Goal: Task Accomplishment & Management: Use online tool/utility

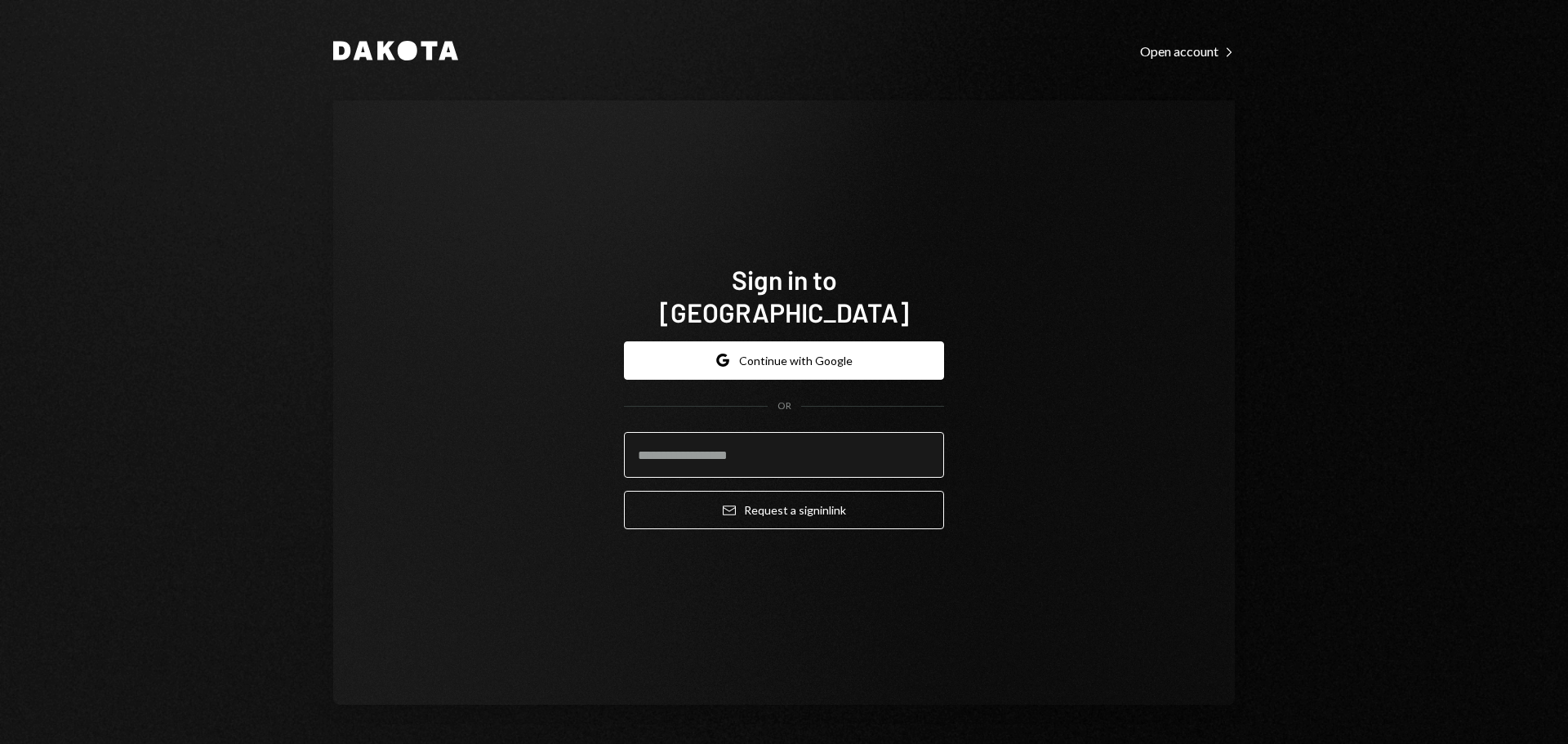
click at [696, 441] on input "email" at bounding box center [784, 455] width 320 height 46
click at [0, 743] on com-1password-button at bounding box center [0, 744] width 0 height 0
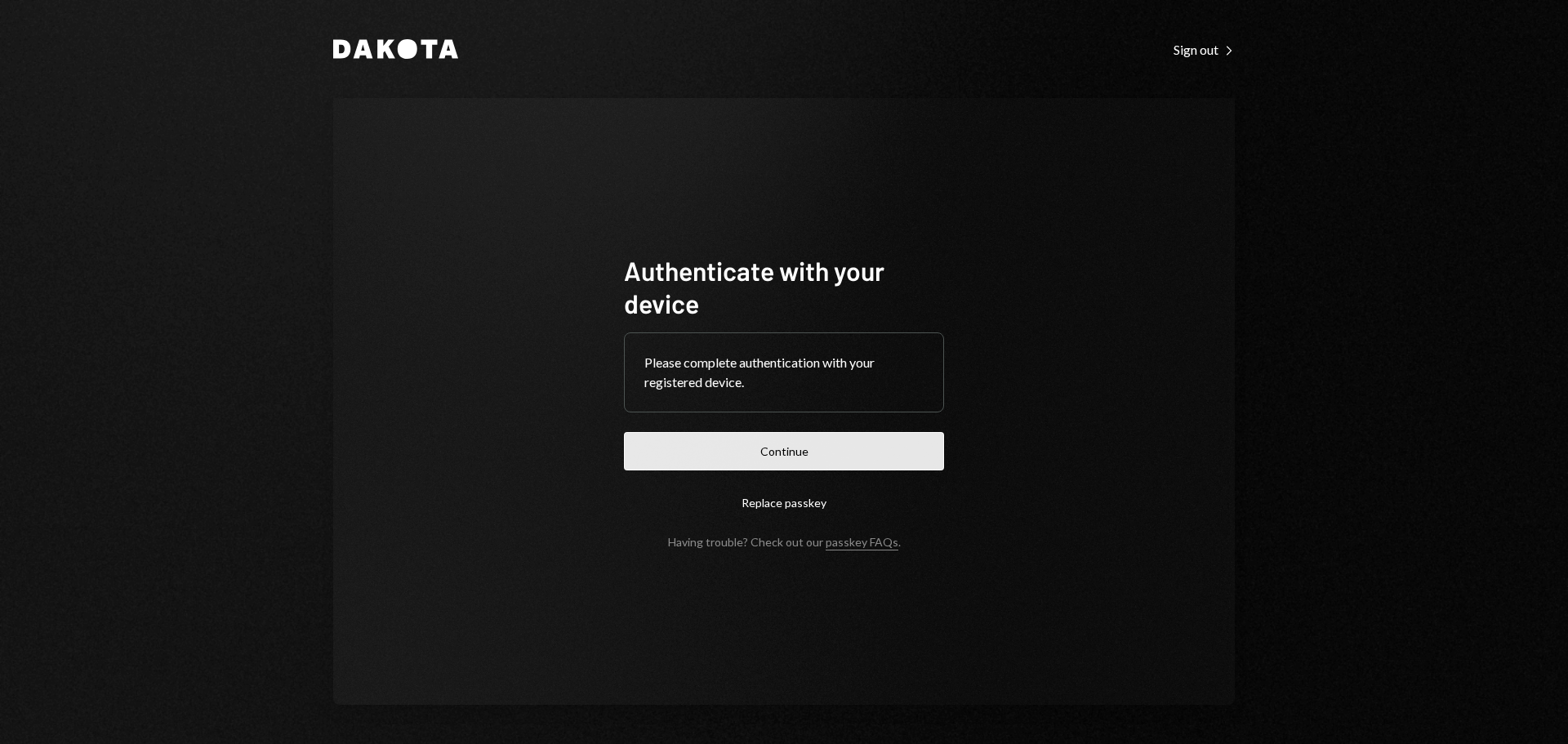
click at [791, 445] on button "Continue" at bounding box center [784, 452] width 320 height 39
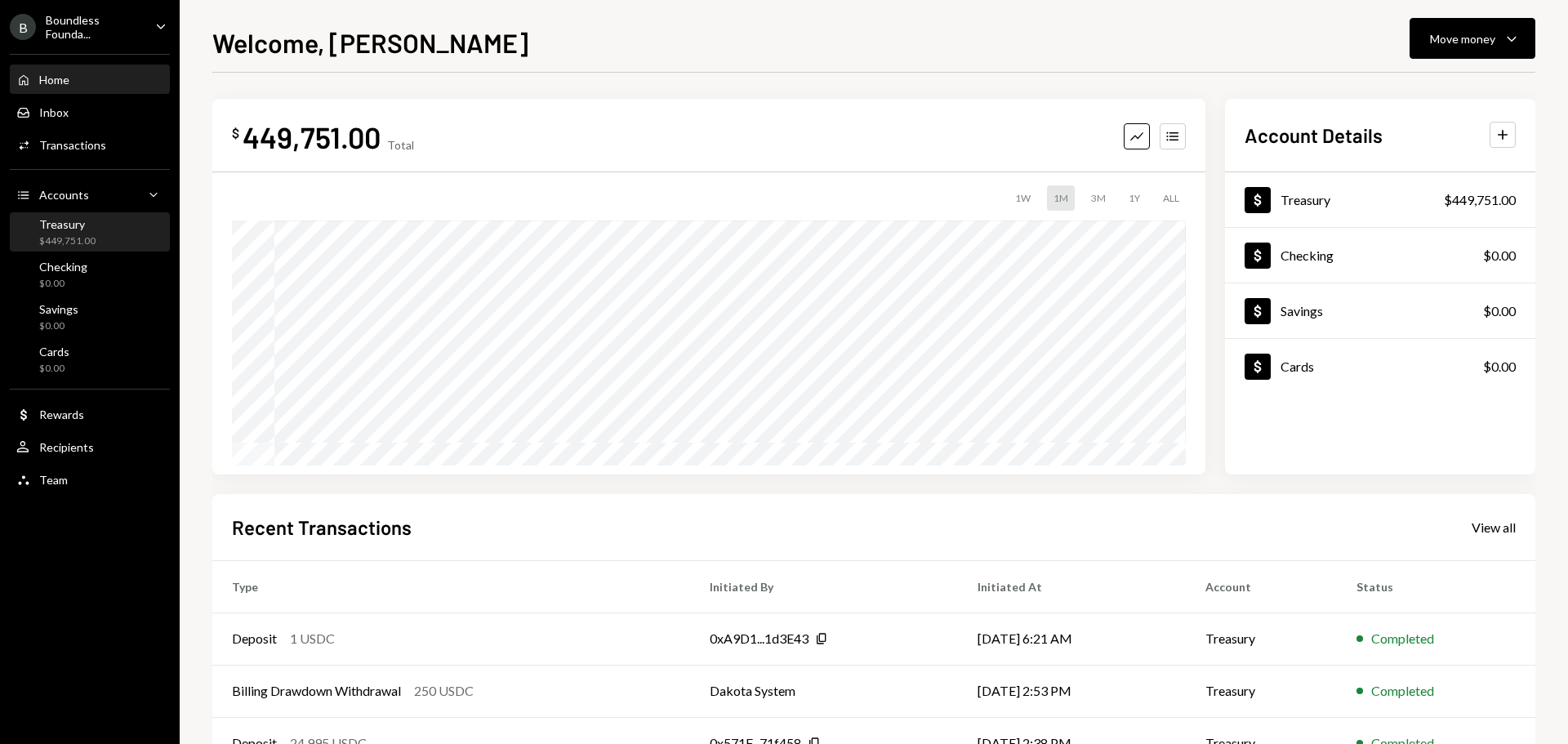
click at [76, 230] on div "Treasury" at bounding box center [67, 223] width 56 height 14
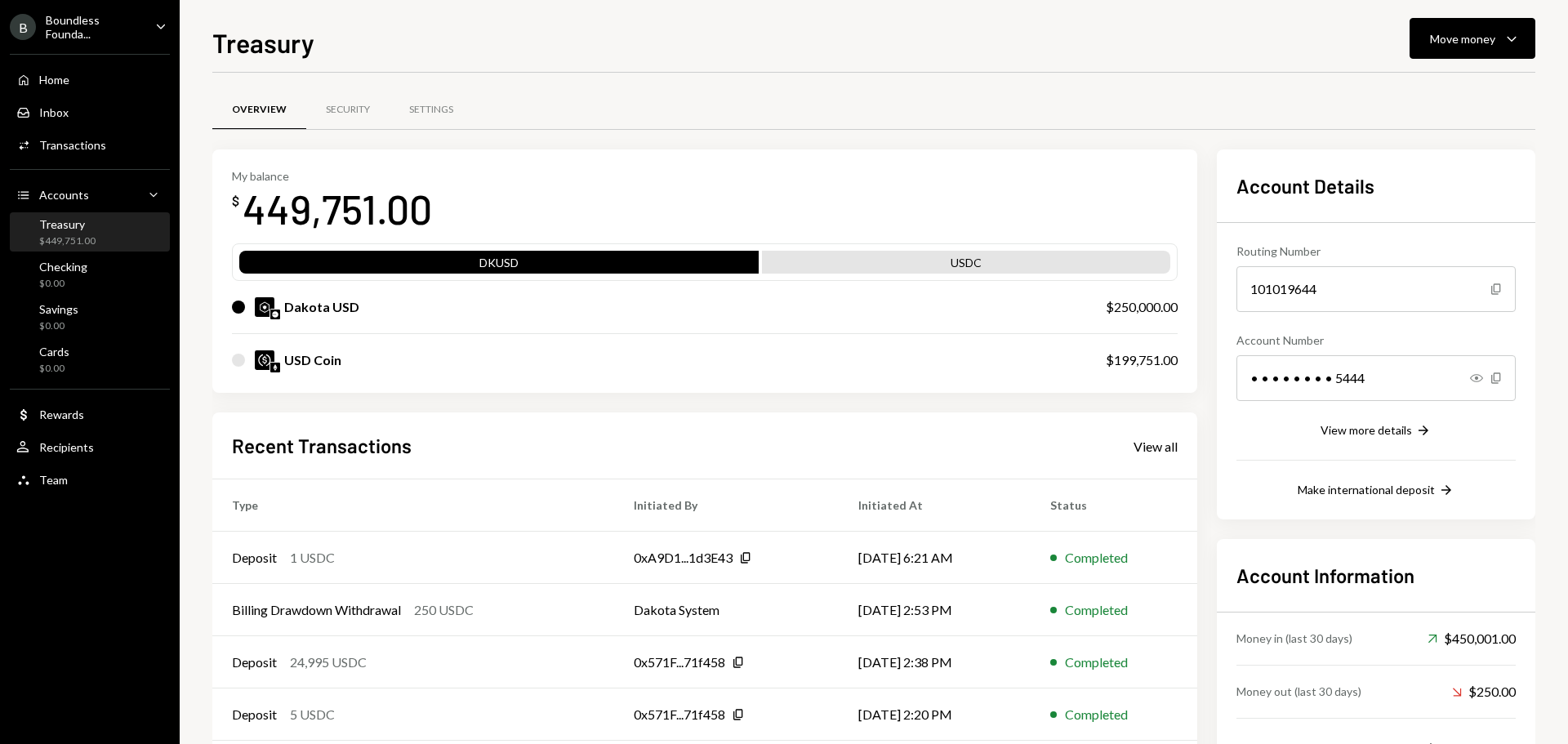
scroll to position [82, 0]
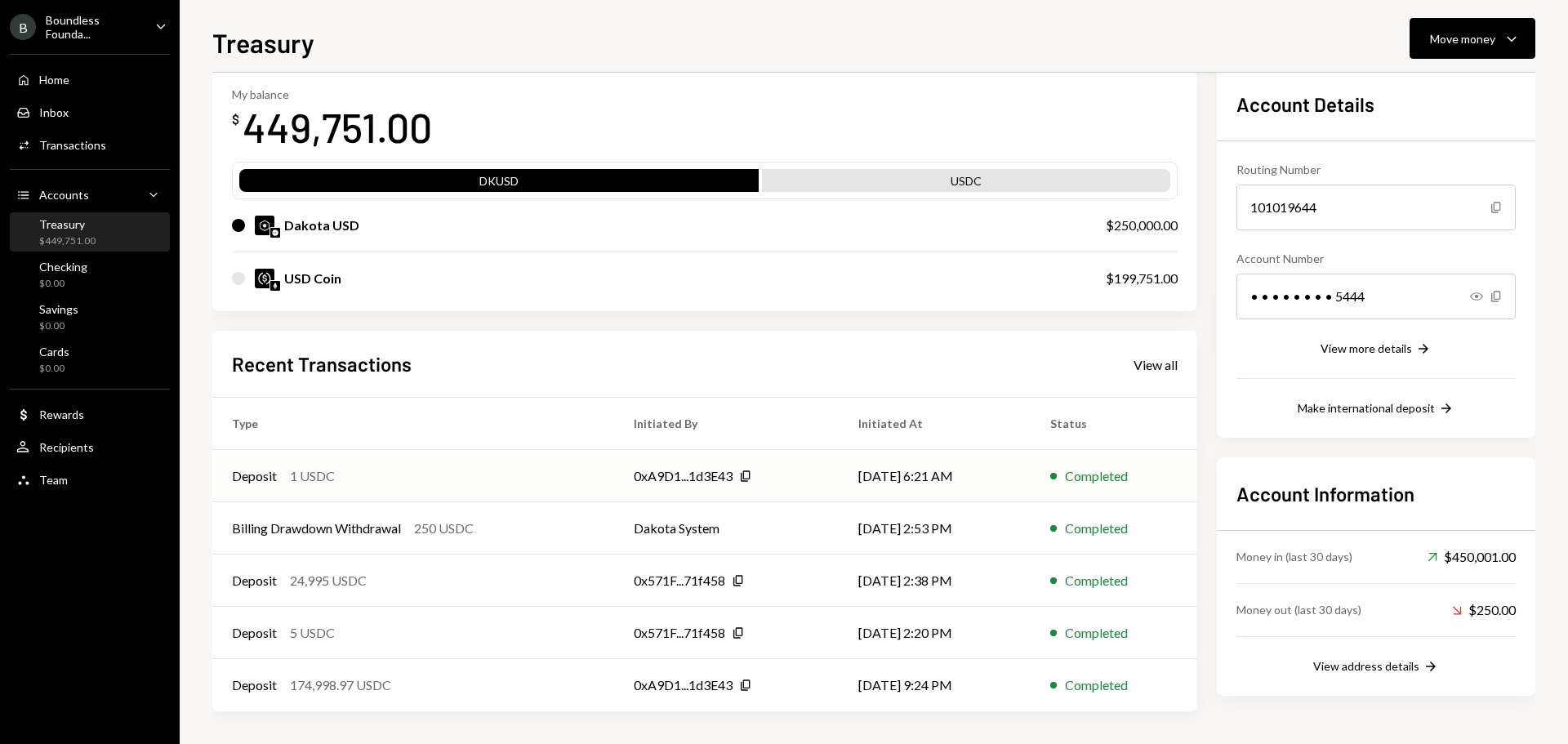
click at [717, 474] on div "0xA9D1...1d3E43" at bounding box center [682, 475] width 98 height 19
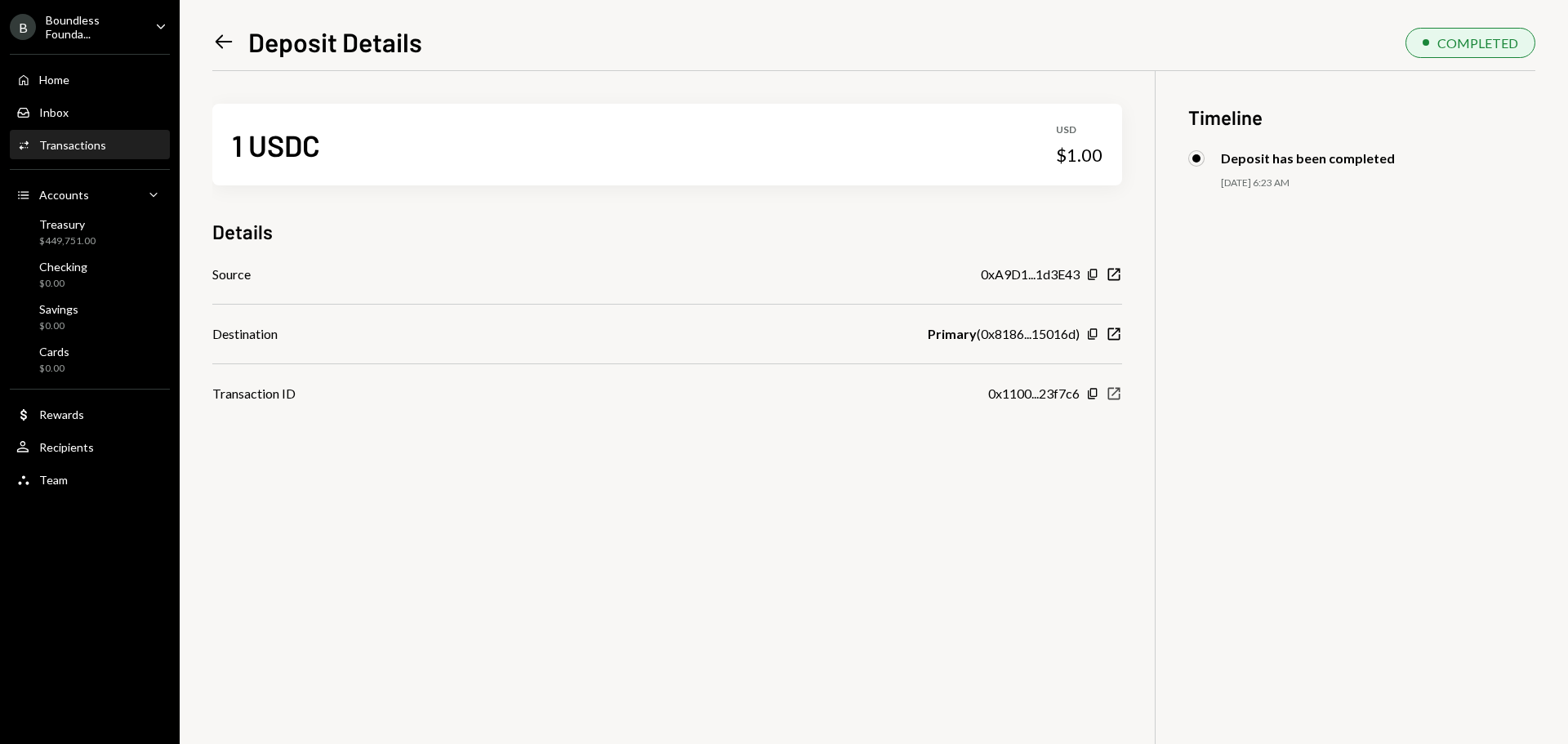
click at [1111, 392] on icon "New Window" at bounding box center [1114, 394] width 17 height 17
click at [78, 235] on div "$449,751.00" at bounding box center [67, 241] width 56 height 14
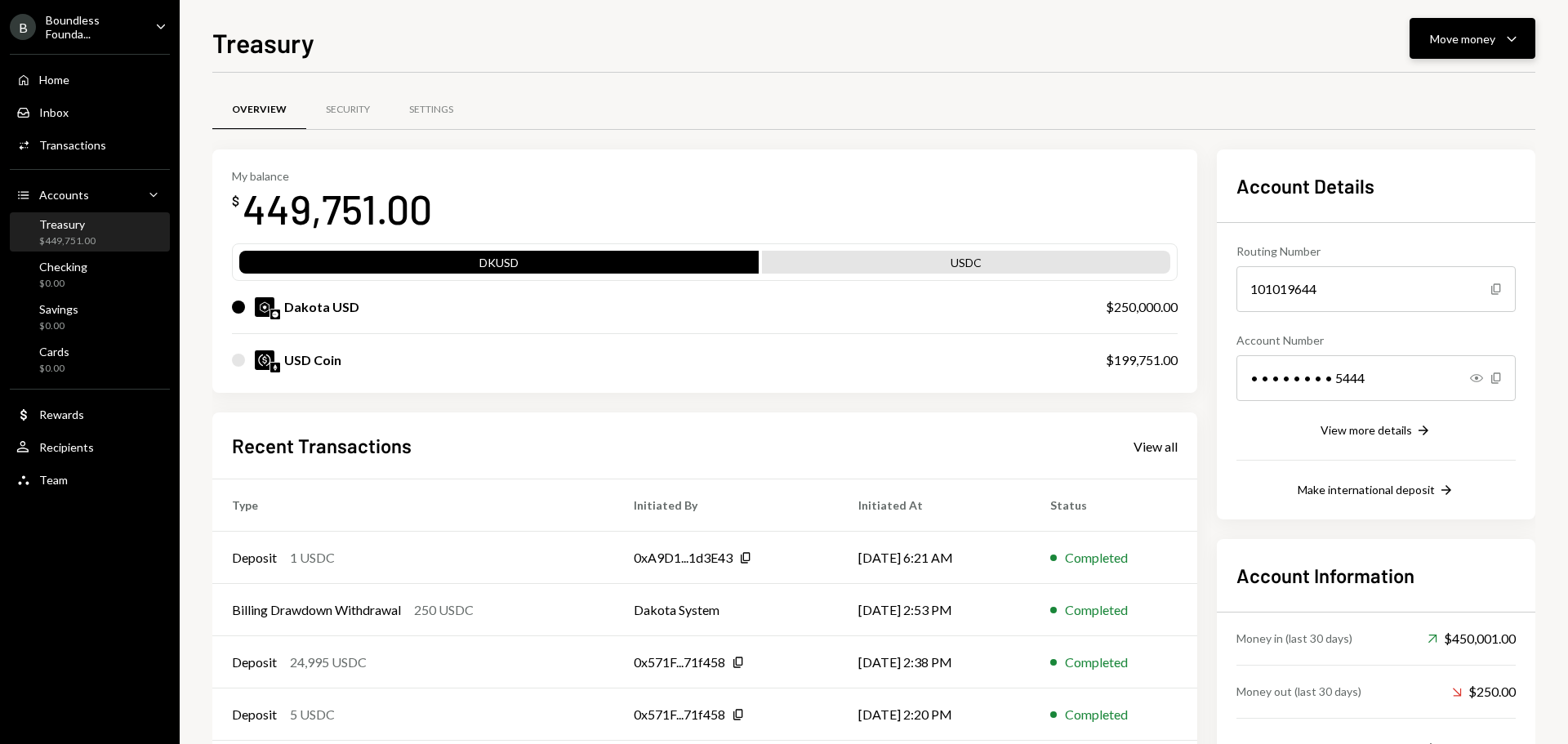
click at [1472, 48] on button "Move money Caret Down" at bounding box center [1472, 39] width 126 height 40
click at [1428, 164] on div "Deposit" at bounding box center [1459, 161] width 120 height 17
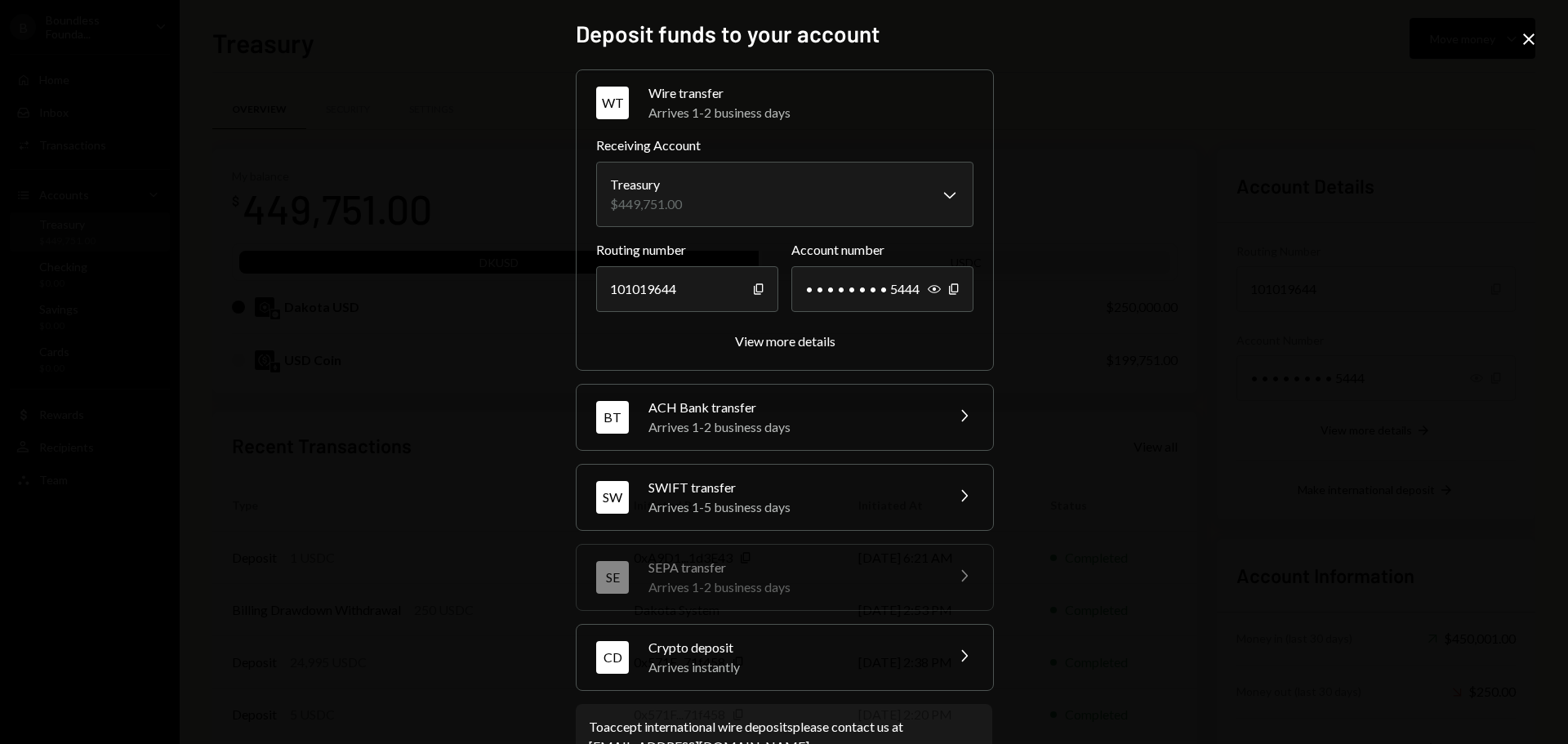
click at [732, 661] on div "Arrives instantly" at bounding box center [791, 667] width 286 height 19
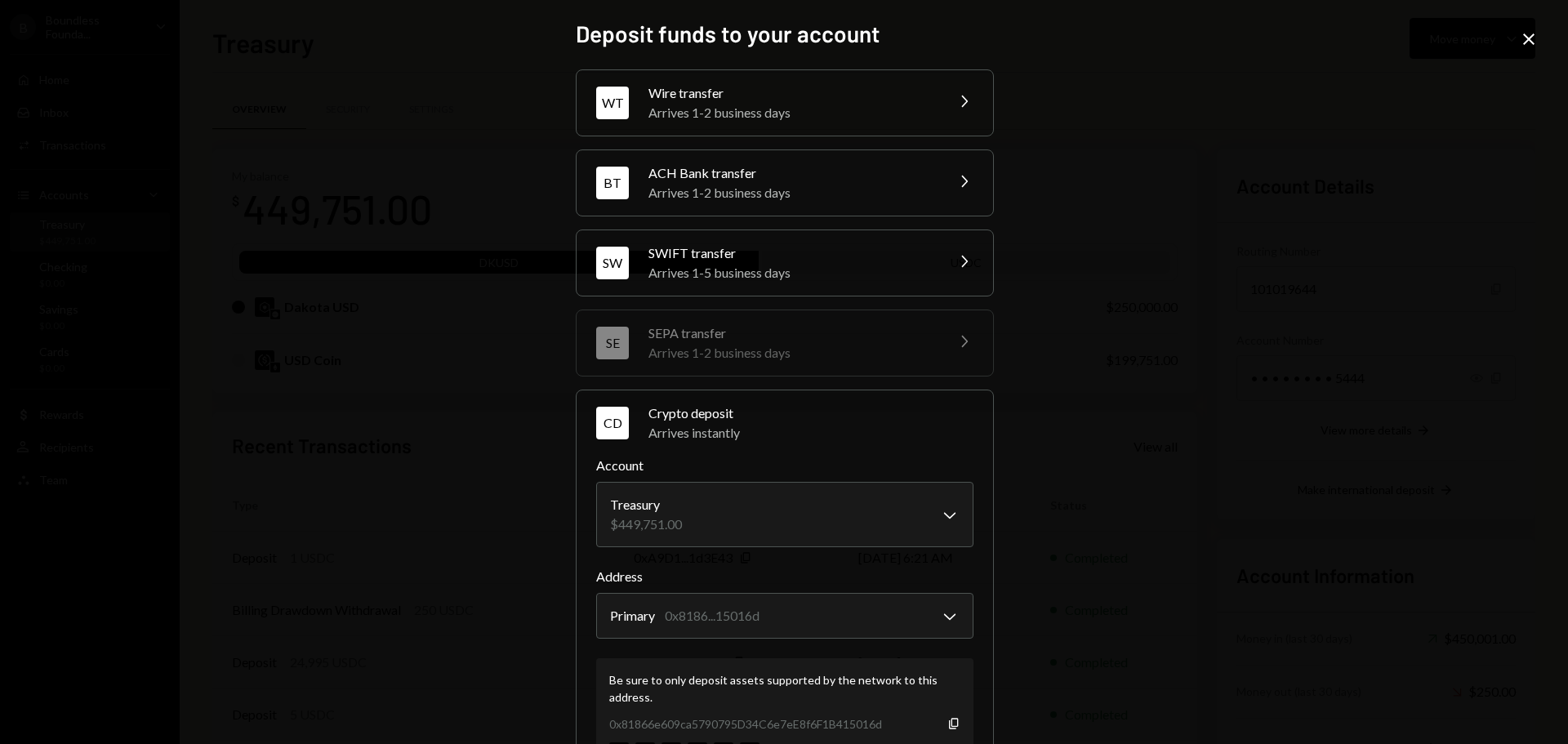
scroll to position [156, 0]
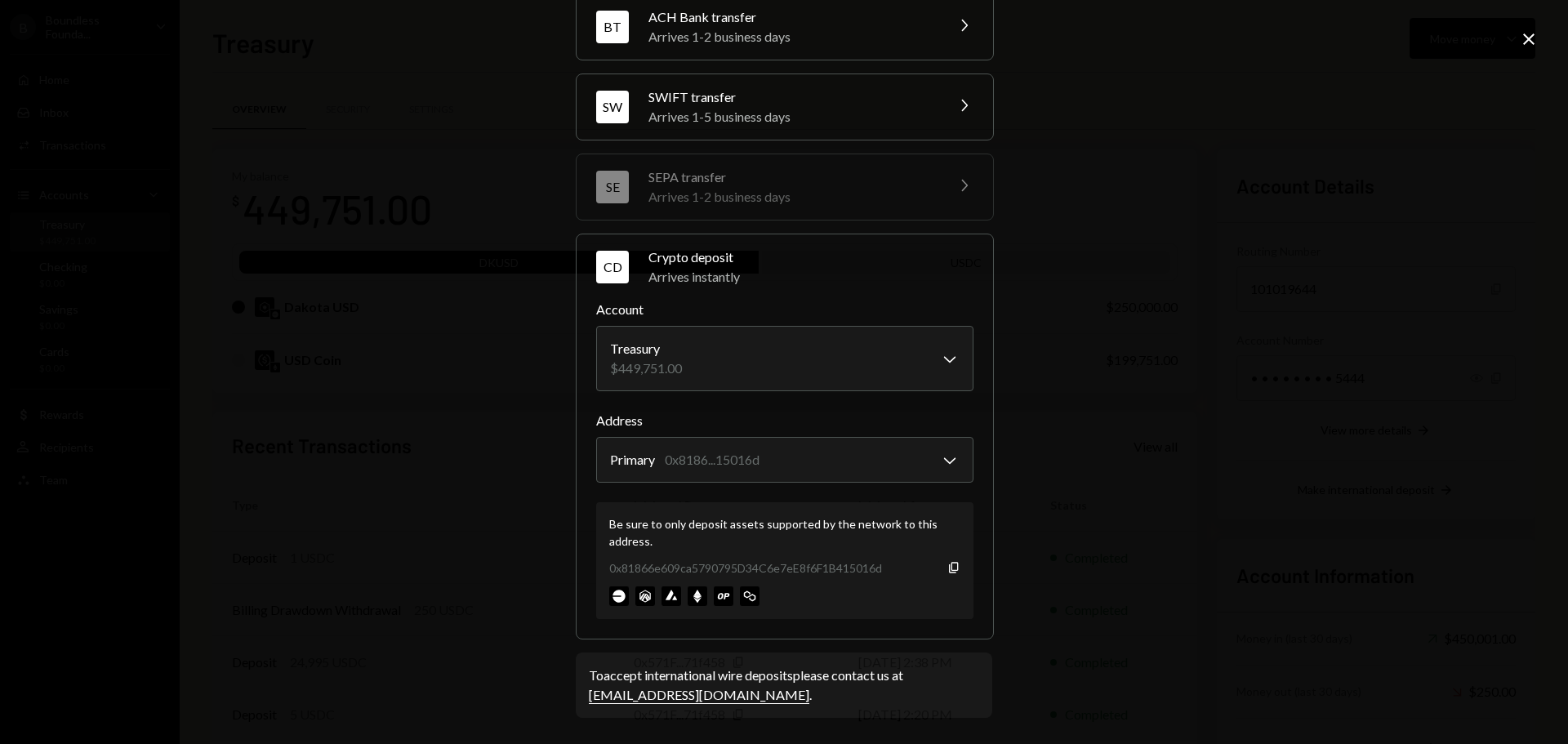
click at [1374, 383] on div "**********" at bounding box center [784, 372] width 1568 height 744
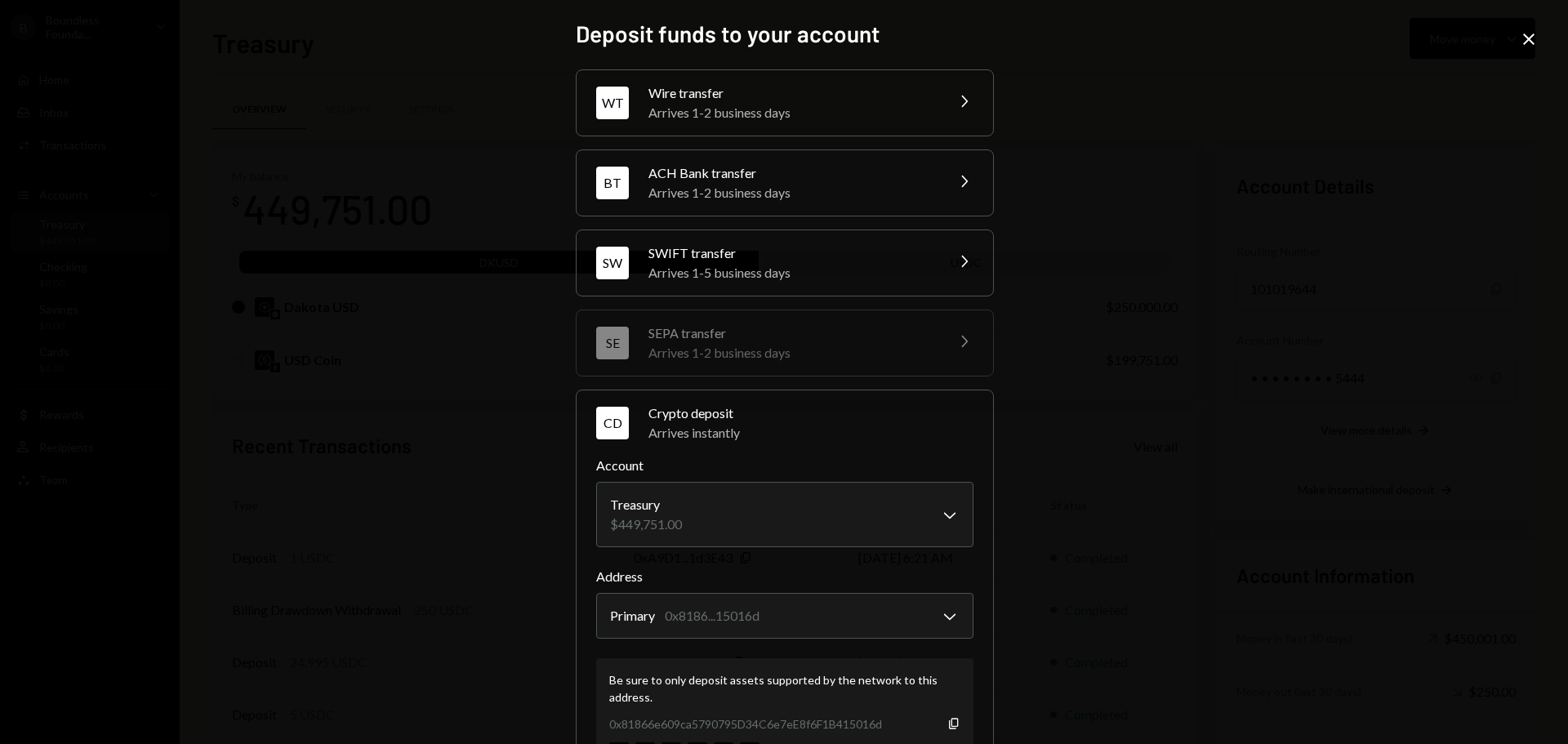
drag, startPoint x: 1528, startPoint y: 37, endPoint x: 1448, endPoint y: 65, distance: 84.8
click at [1529, 37] on icon "Close" at bounding box center [1528, 39] width 19 height 19
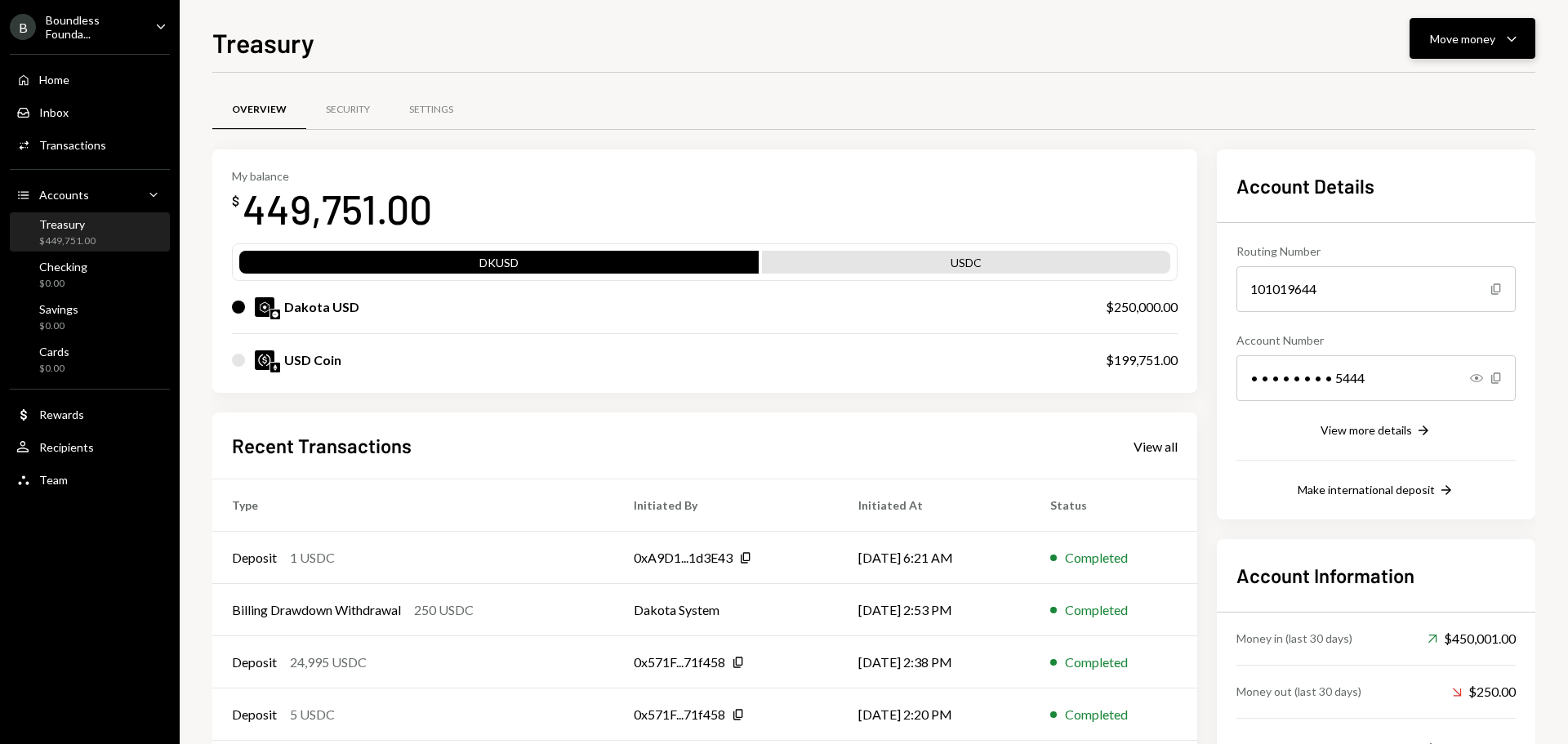
click at [1477, 31] on div "Move money" at bounding box center [1462, 39] width 65 height 17
click at [1411, 80] on div "Send" at bounding box center [1459, 87] width 120 height 17
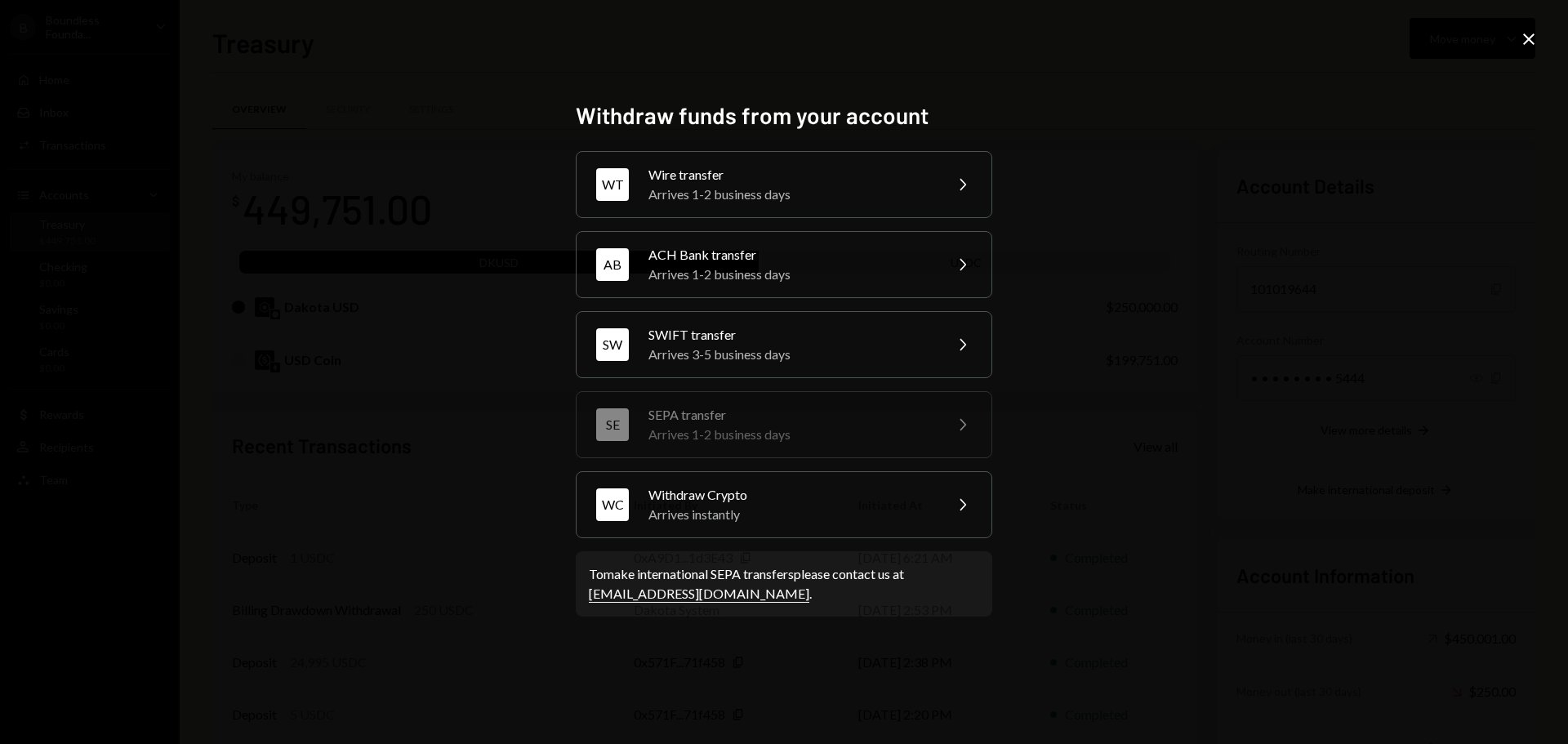
click at [1424, 128] on div "Withdraw funds from your account WT Wire transfer Arrives 1-2 business days Che…" at bounding box center [784, 372] width 1568 height 744
click at [1536, 34] on icon "Close" at bounding box center [1528, 39] width 19 height 19
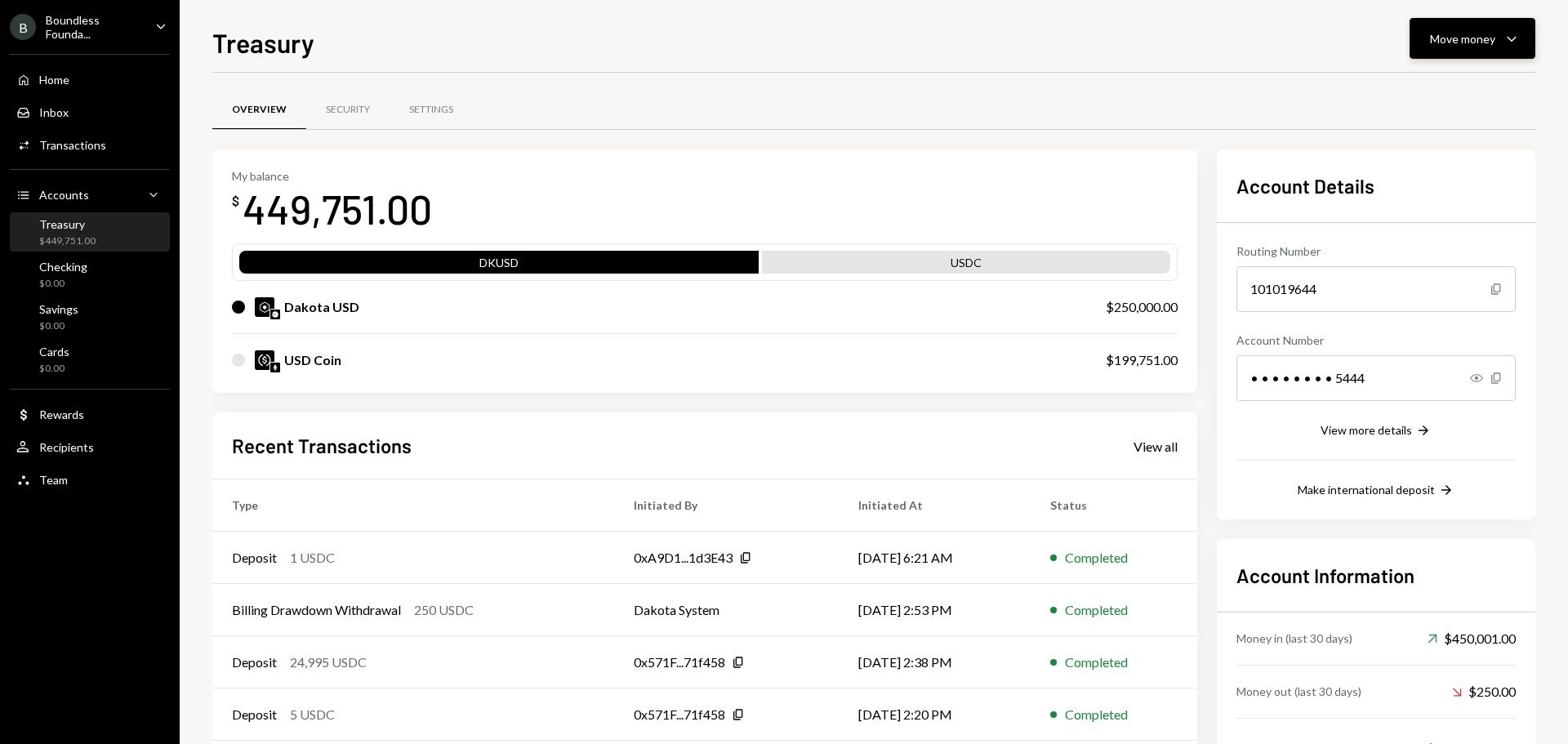
click at [1472, 34] on div "Move money" at bounding box center [1462, 39] width 65 height 17
click at [1451, 208] on div "Swap stablecoins" at bounding box center [1459, 212] width 120 height 17
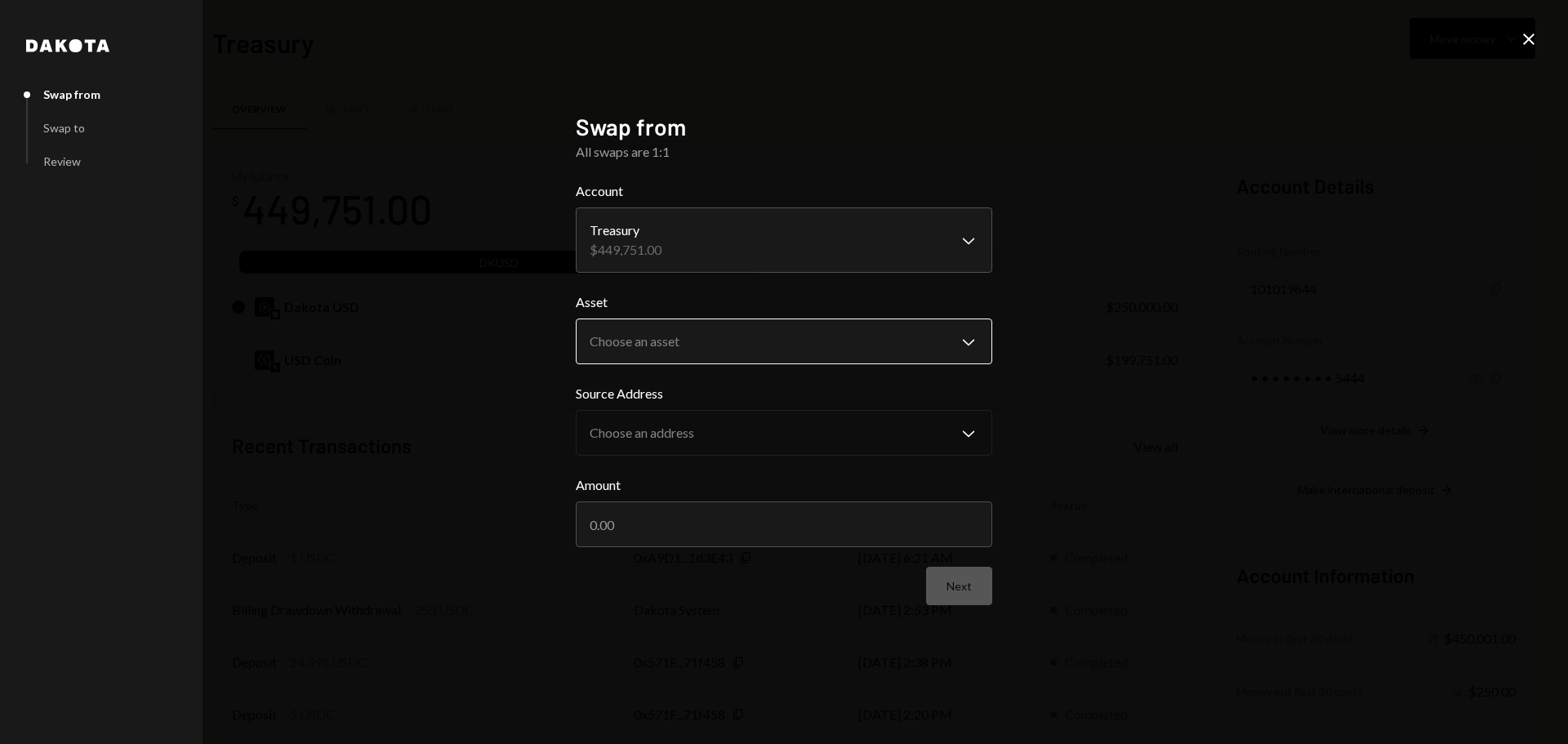
click at [650, 344] on body "B Boundless Founda... Caret Down Home Home Inbox Inbox Activities Transactions …" at bounding box center [784, 372] width 1568 height 744
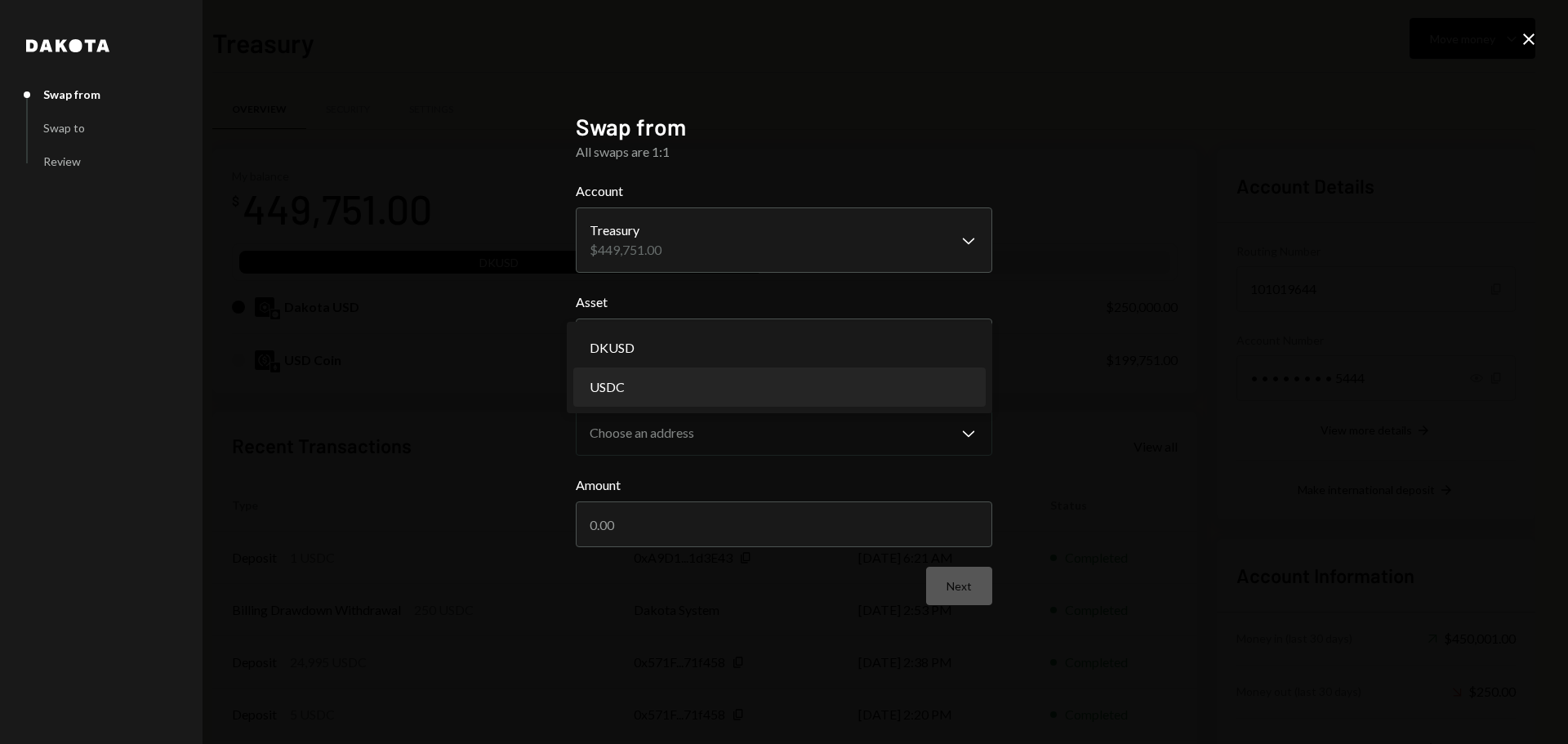
select select "****"
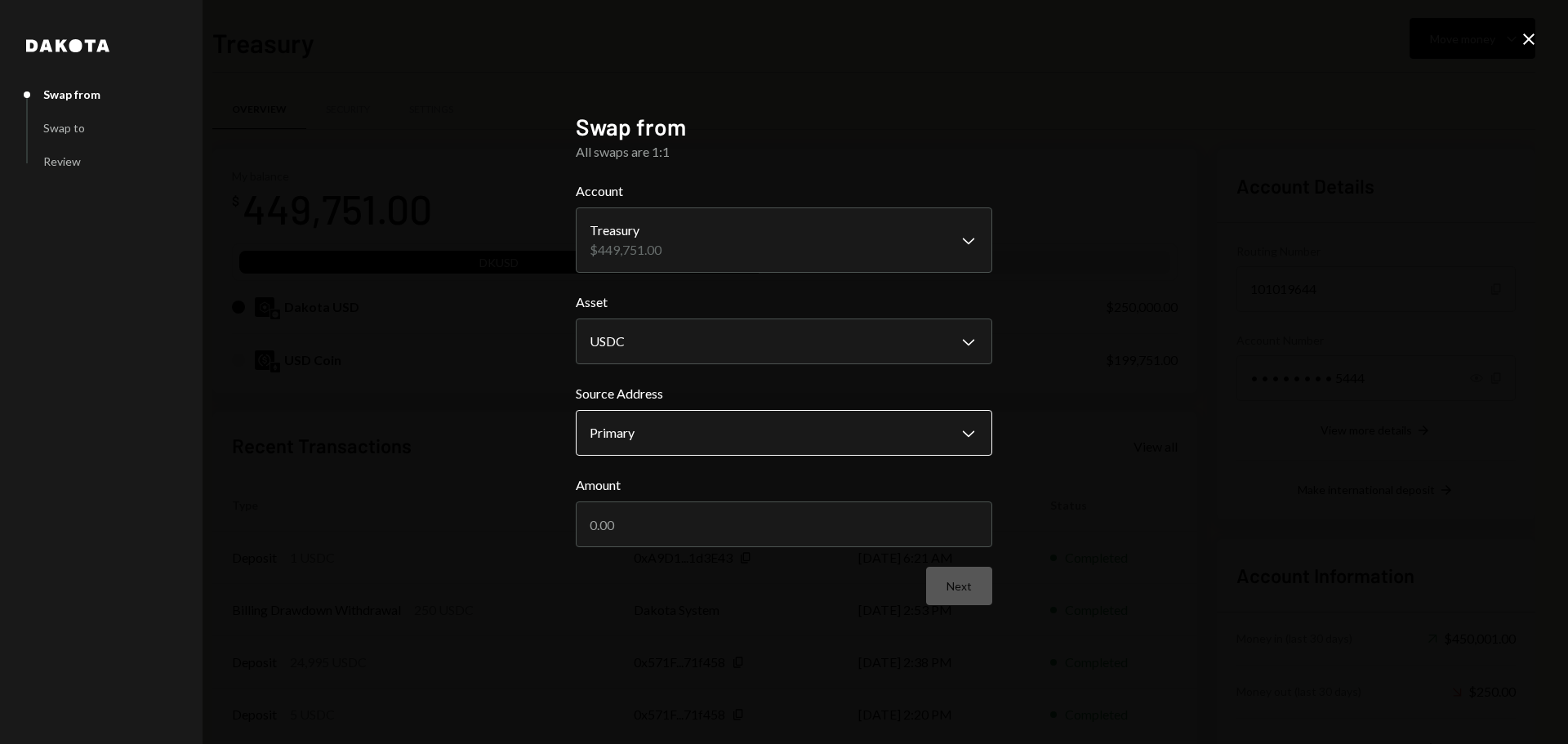
click at [696, 434] on body "B Boundless Founda... Caret Down Home Home Inbox Inbox Activities Transactions …" at bounding box center [784, 372] width 1568 height 744
click at [646, 523] on input "Amount" at bounding box center [784, 524] width 417 height 46
type input "100"
click at [953, 585] on button "Next" at bounding box center [959, 586] width 66 height 39
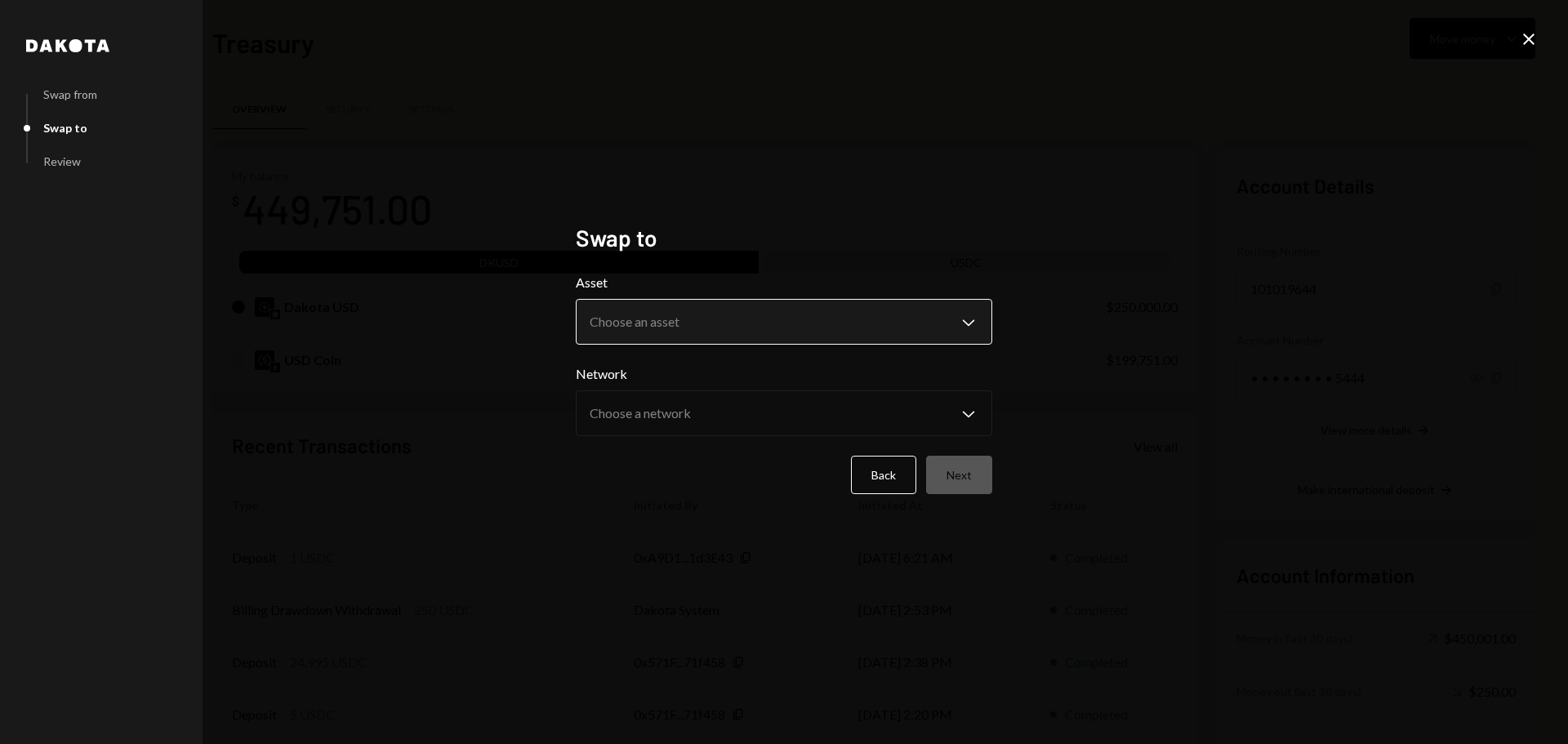
click at [708, 312] on body "B Boundless Founda... Caret Down Home Home Inbox Inbox Activities Transactions …" at bounding box center [784, 372] width 1568 height 744
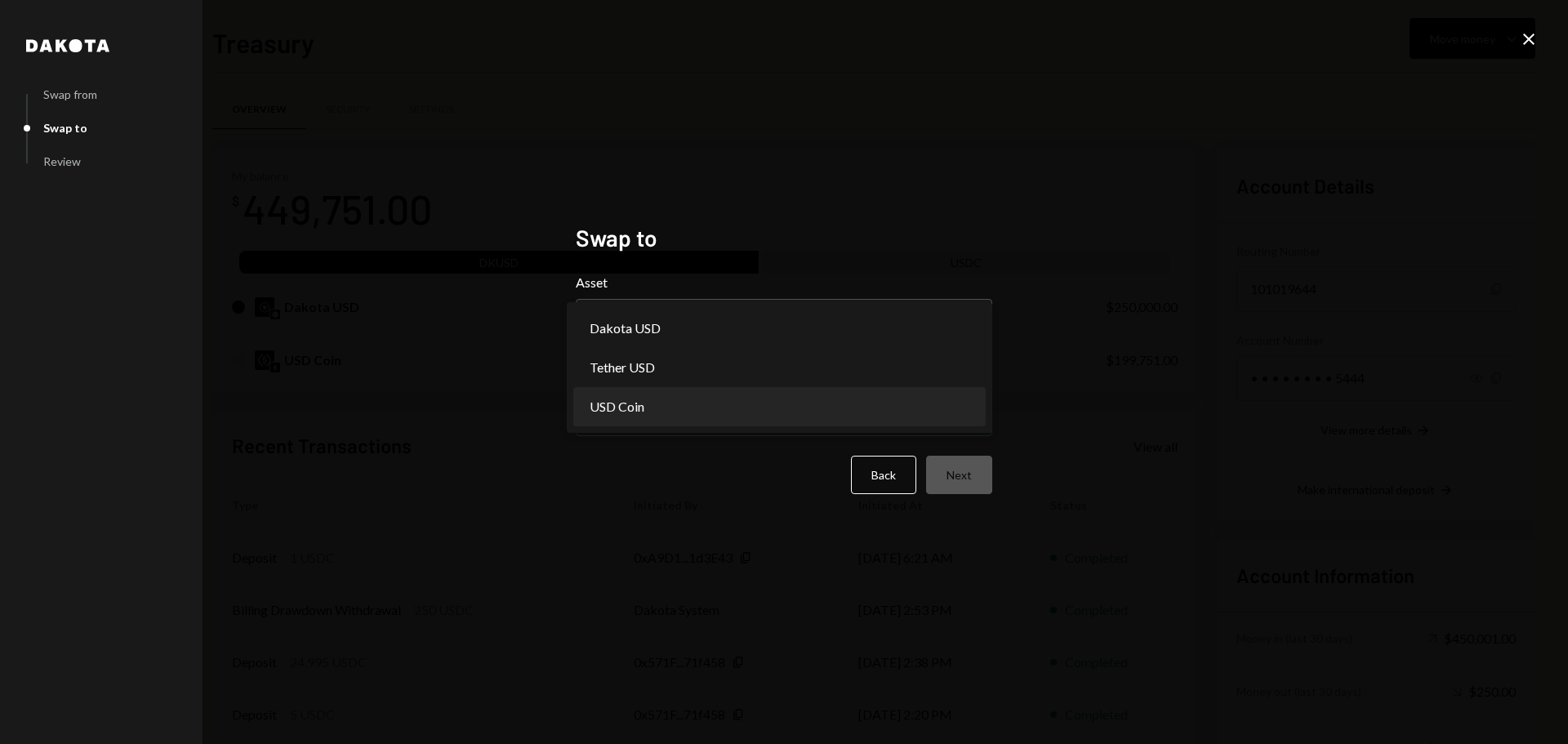
select select "****"
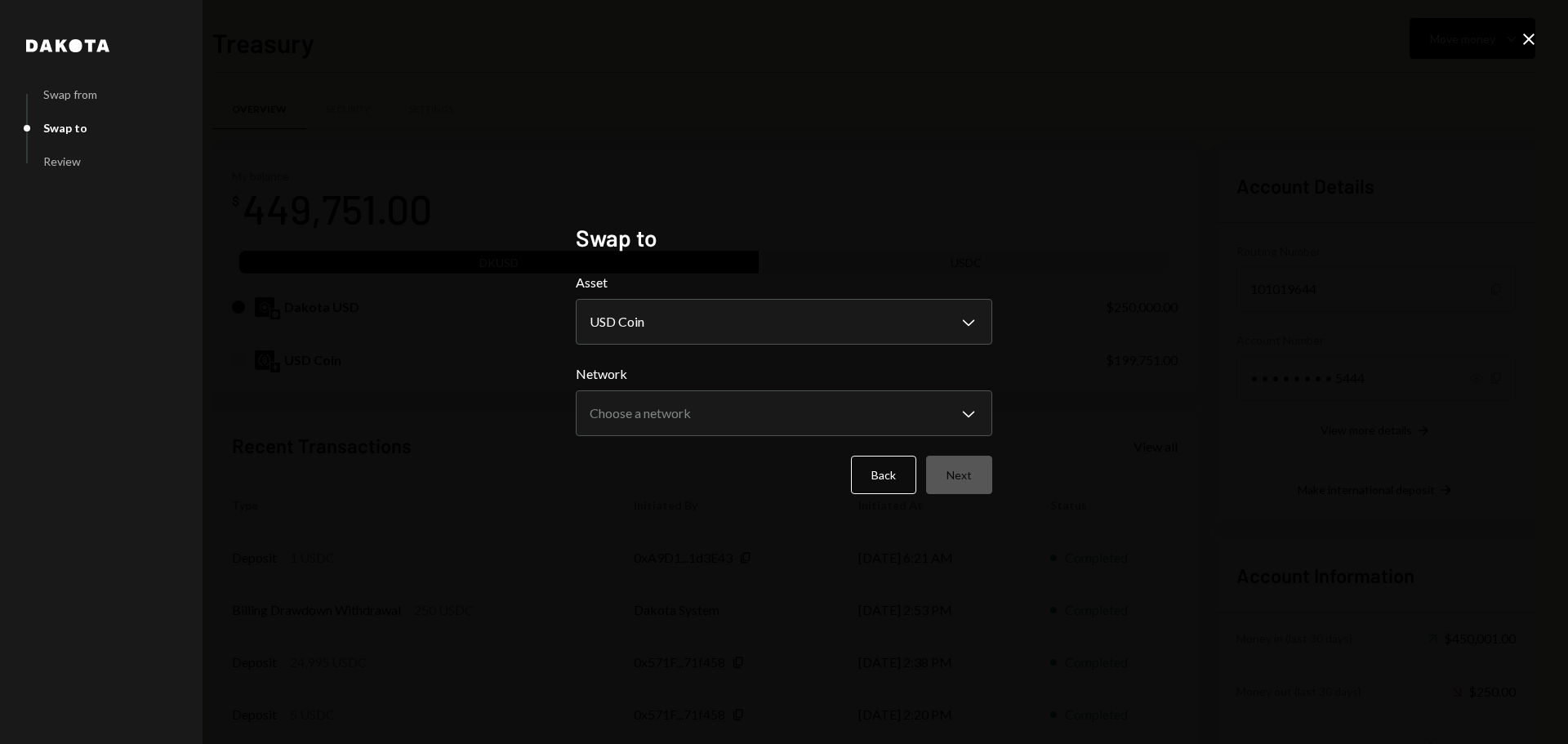
click at [665, 406] on body "B Boundless Founda... Caret Down Home Home Inbox Inbox Activities Transactions …" at bounding box center [784, 372] width 1568 height 744
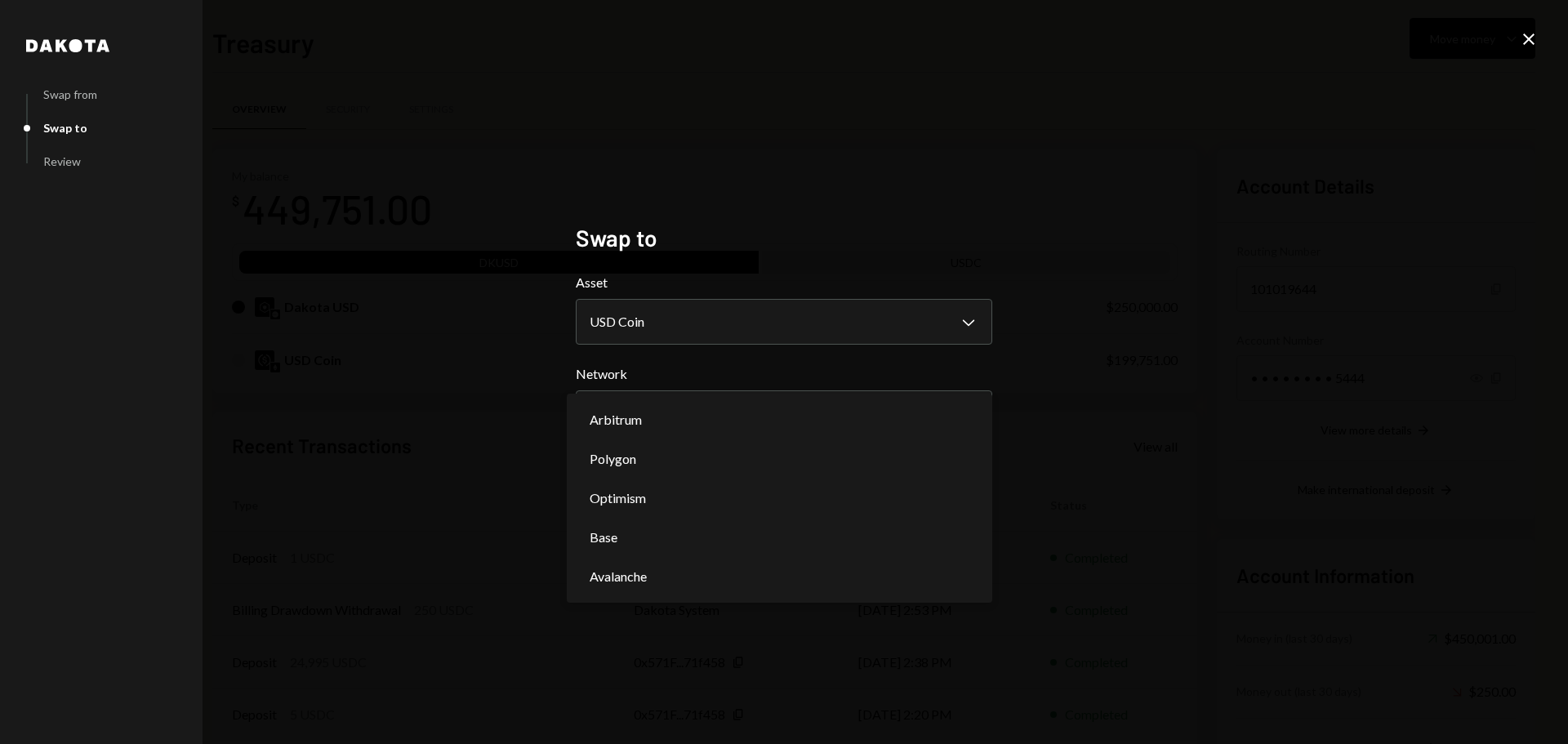
select select "**********"
click at [690, 424] on body "B Boundless Founda... Caret Down Home Home Inbox Inbox Activities Transactions …" at bounding box center [784, 372] width 1568 height 744
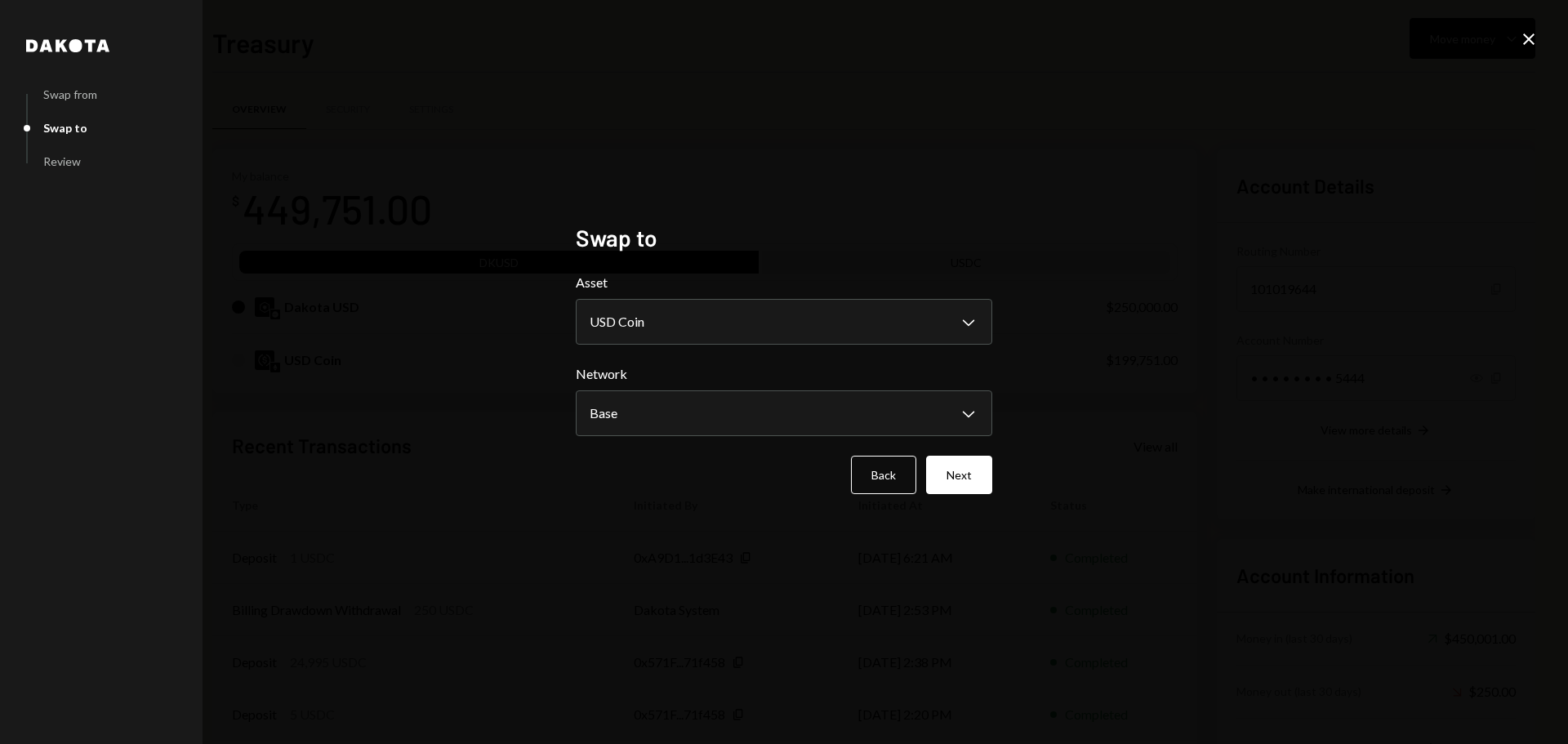
click at [1195, 388] on div "**********" at bounding box center [784, 372] width 1568 height 744
click at [619, 407] on body "B Boundless Founda... Caret Down Home Home Inbox Inbox Activities Transactions …" at bounding box center [784, 372] width 1568 height 744
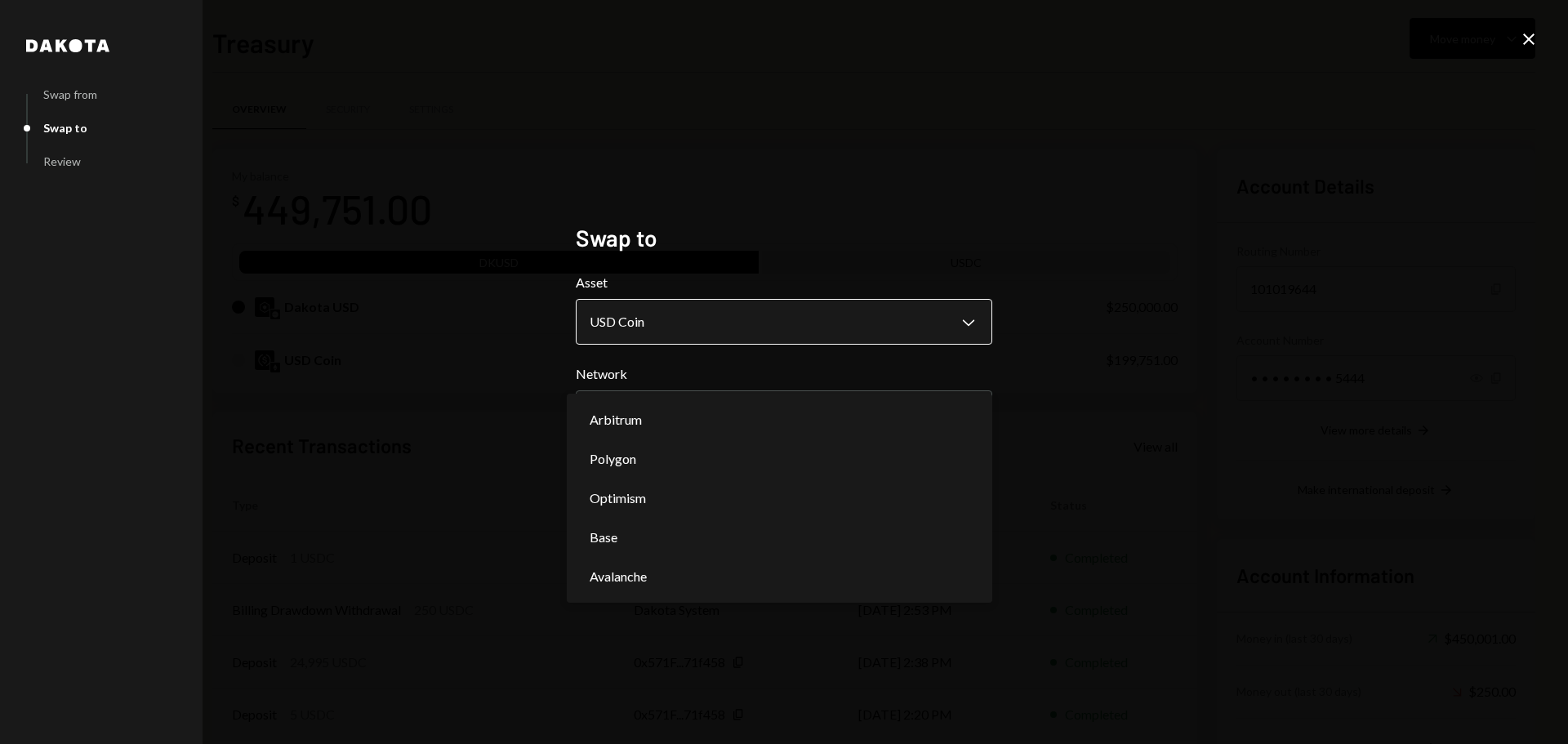
click at [658, 323] on body "B Boundless Founda... Caret Down Home Home Inbox Inbox Activities Transactions …" at bounding box center [784, 372] width 1568 height 744
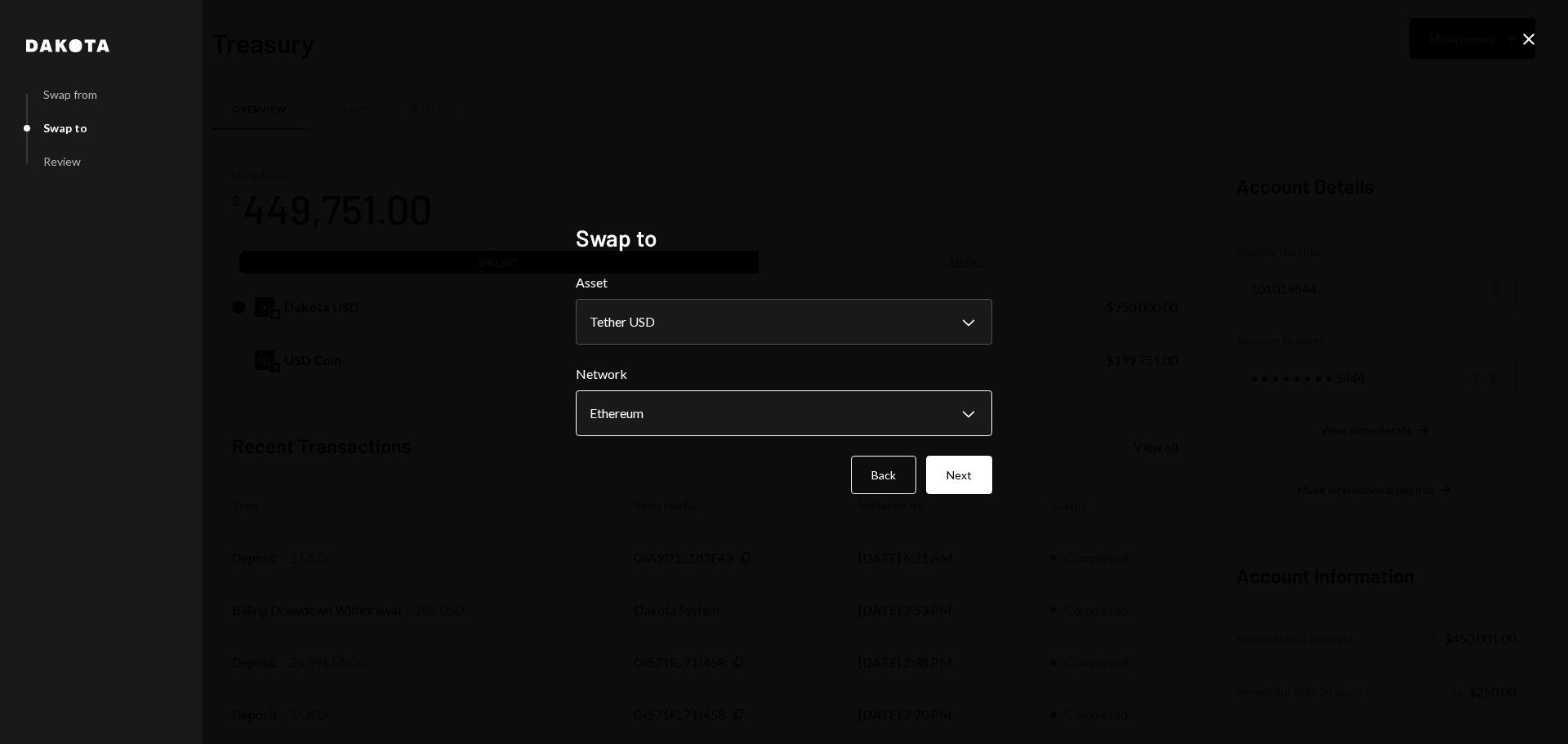
click at [634, 406] on body "B Boundless Founda... Caret Down Home Home Inbox Inbox Activities Transactions …" at bounding box center [784, 372] width 1568 height 744
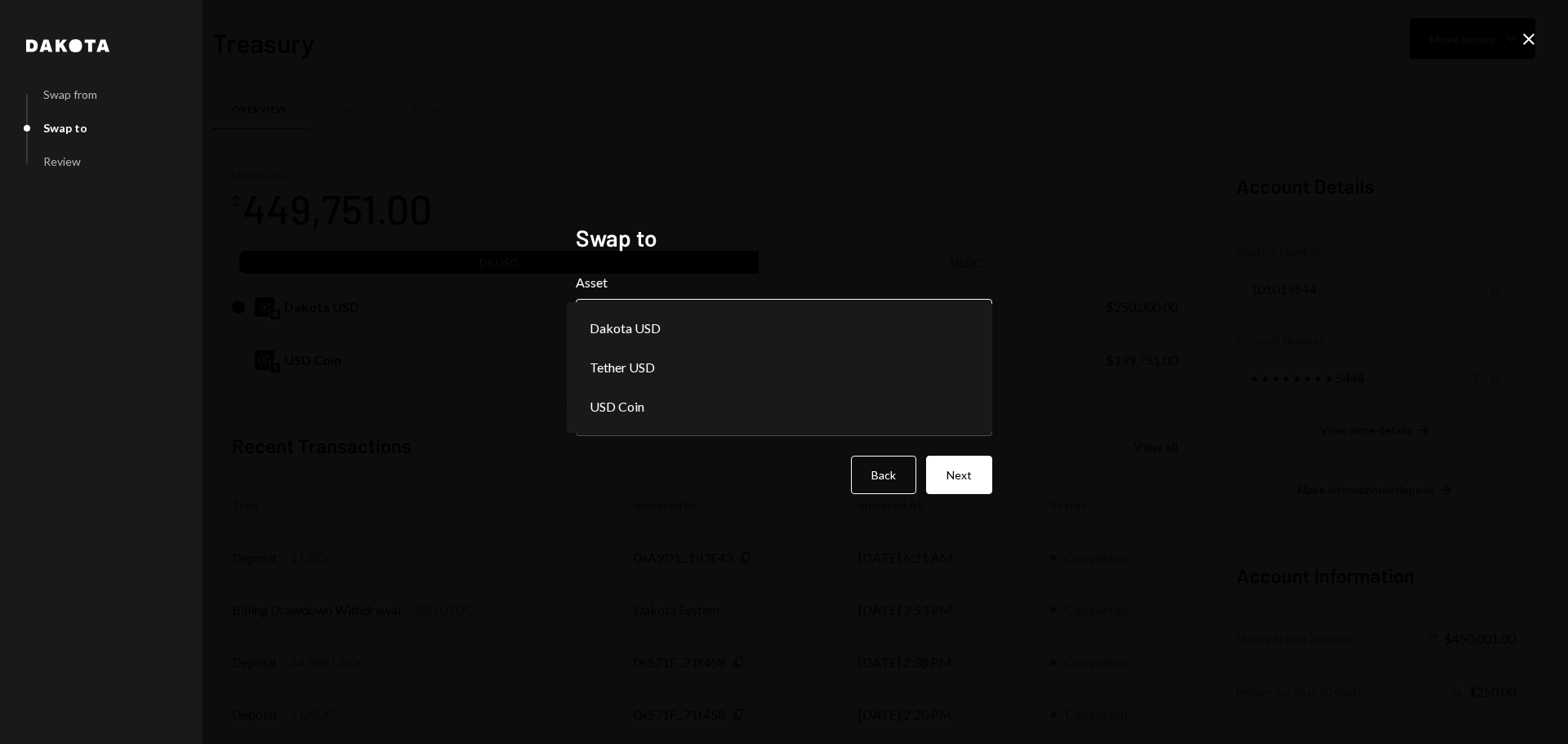
click at [632, 343] on body "B Boundless Founda... Caret Down Home Home Inbox Inbox Activities Transactions …" at bounding box center [784, 372] width 1568 height 744
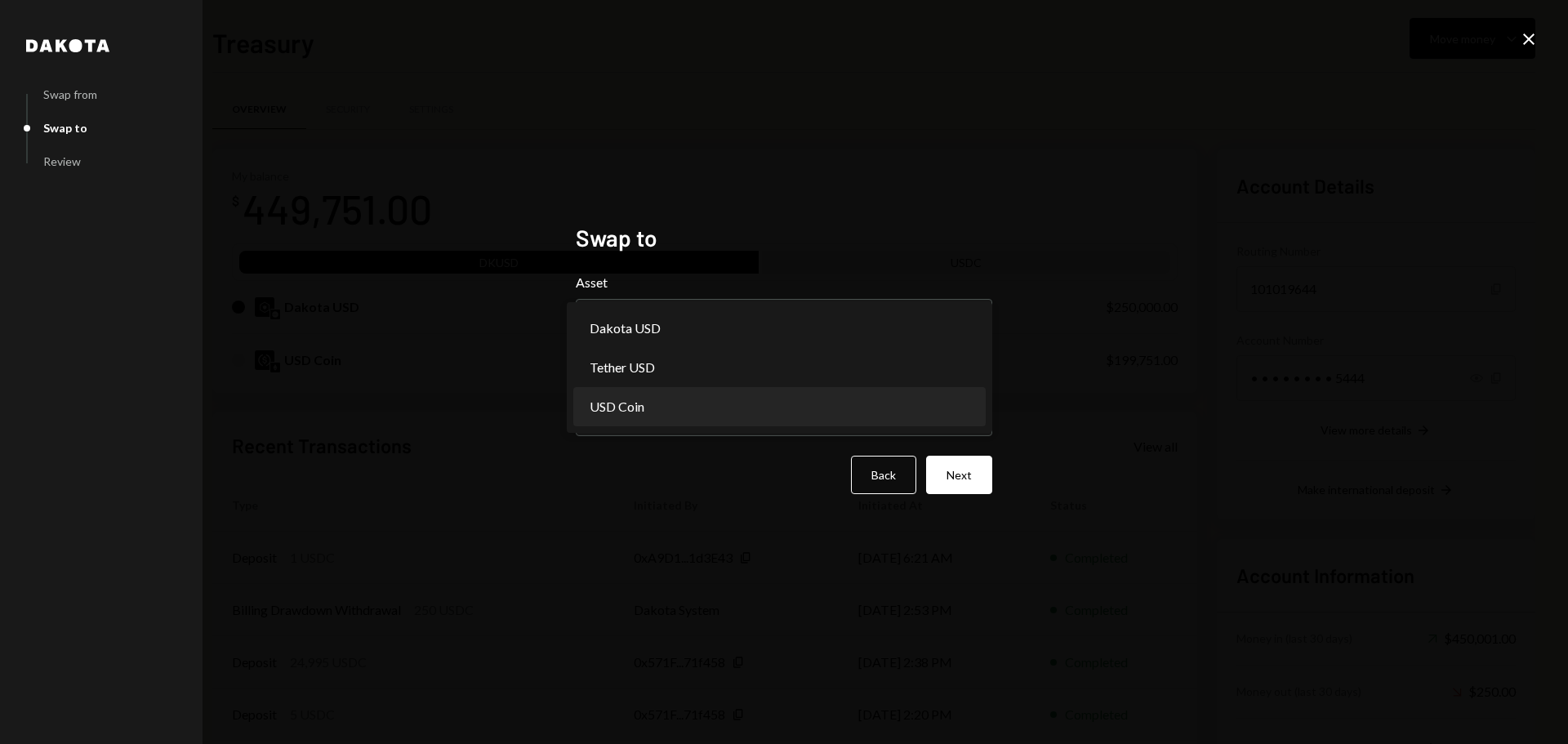
select select "****"
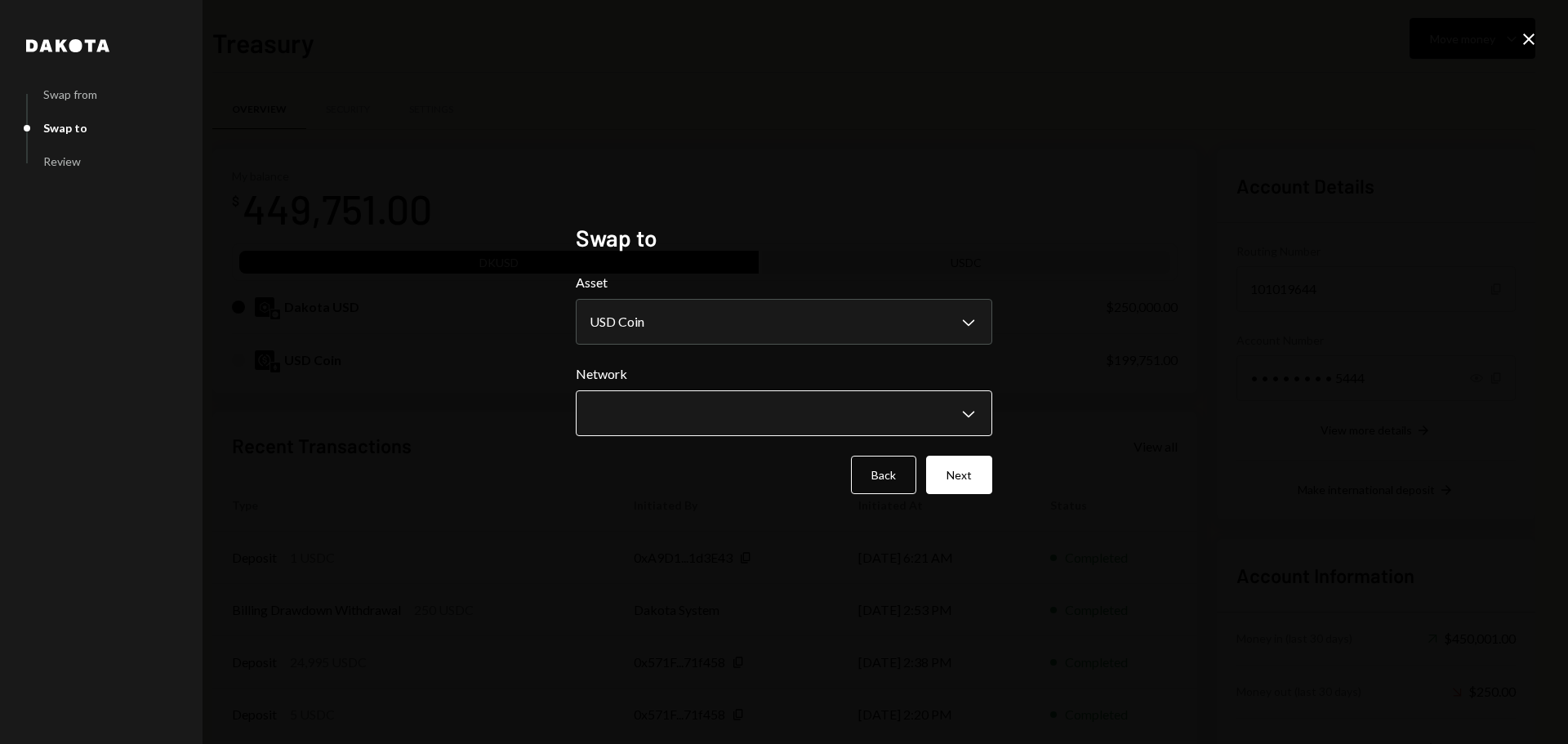
click at [653, 420] on body "B Boundless Founda... Caret Down Home Home Inbox Inbox Activities Transactions …" at bounding box center [784, 372] width 1568 height 744
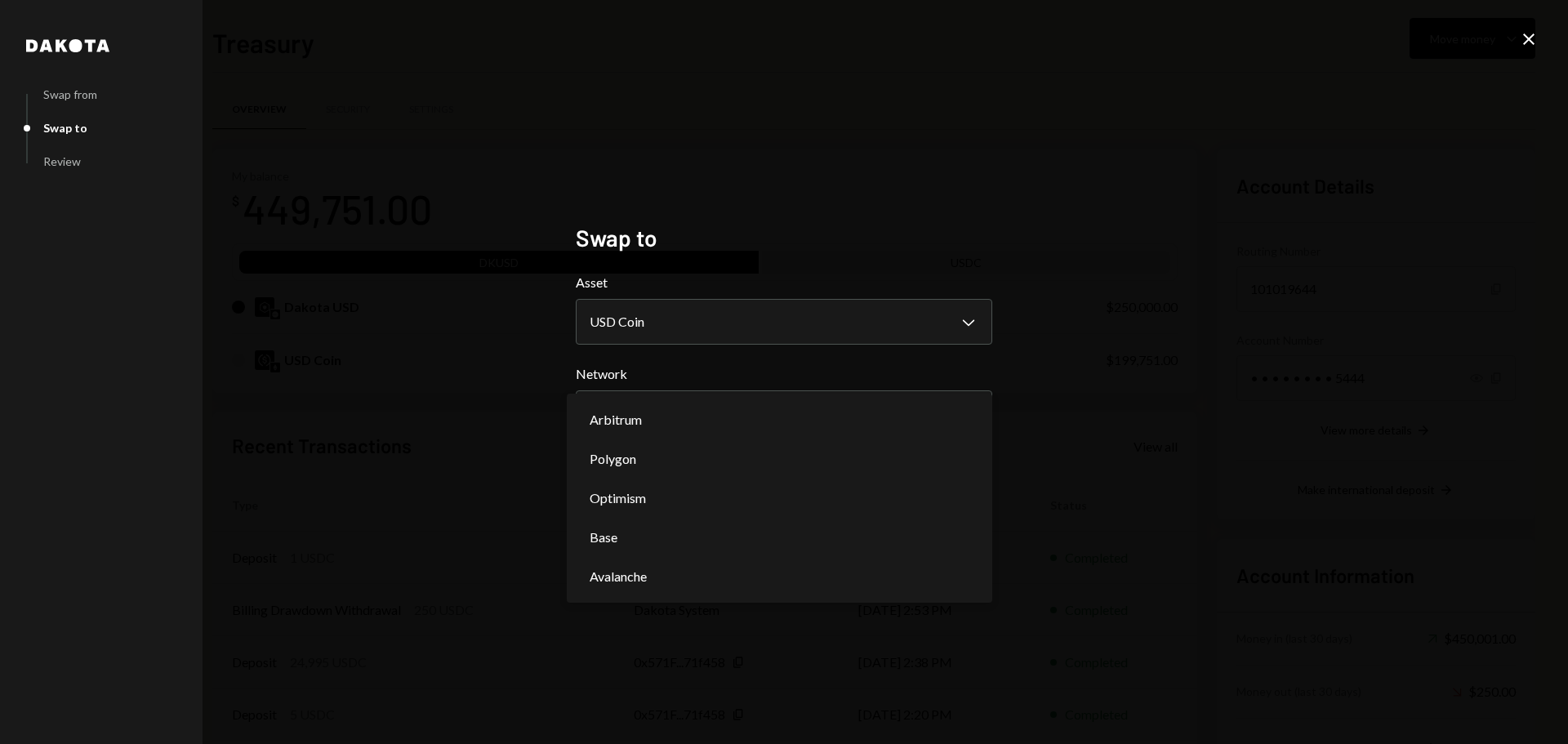
select select "**********"
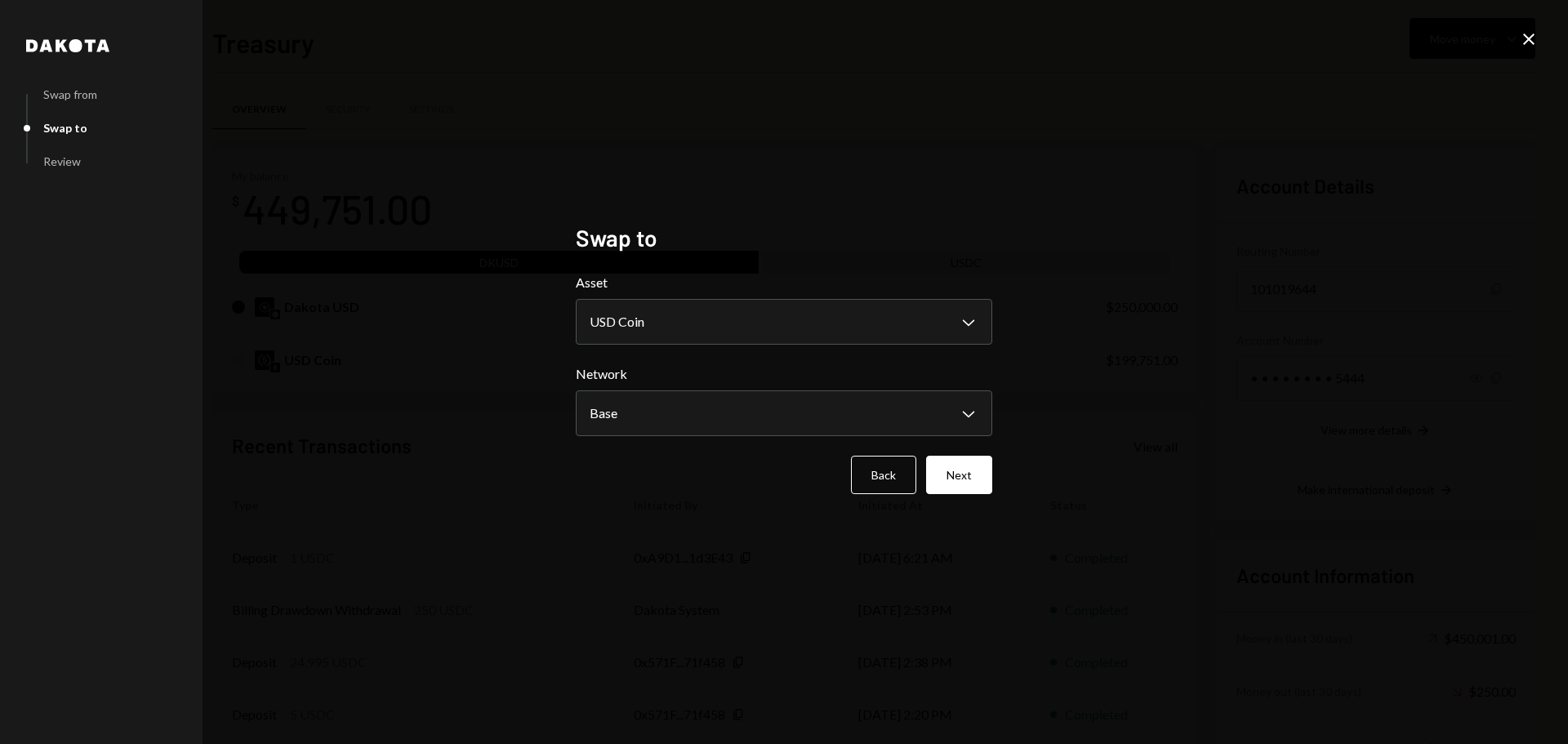
click at [1051, 725] on div "**********" at bounding box center [784, 372] width 1568 height 744
